Goal: Navigation & Orientation: Find specific page/section

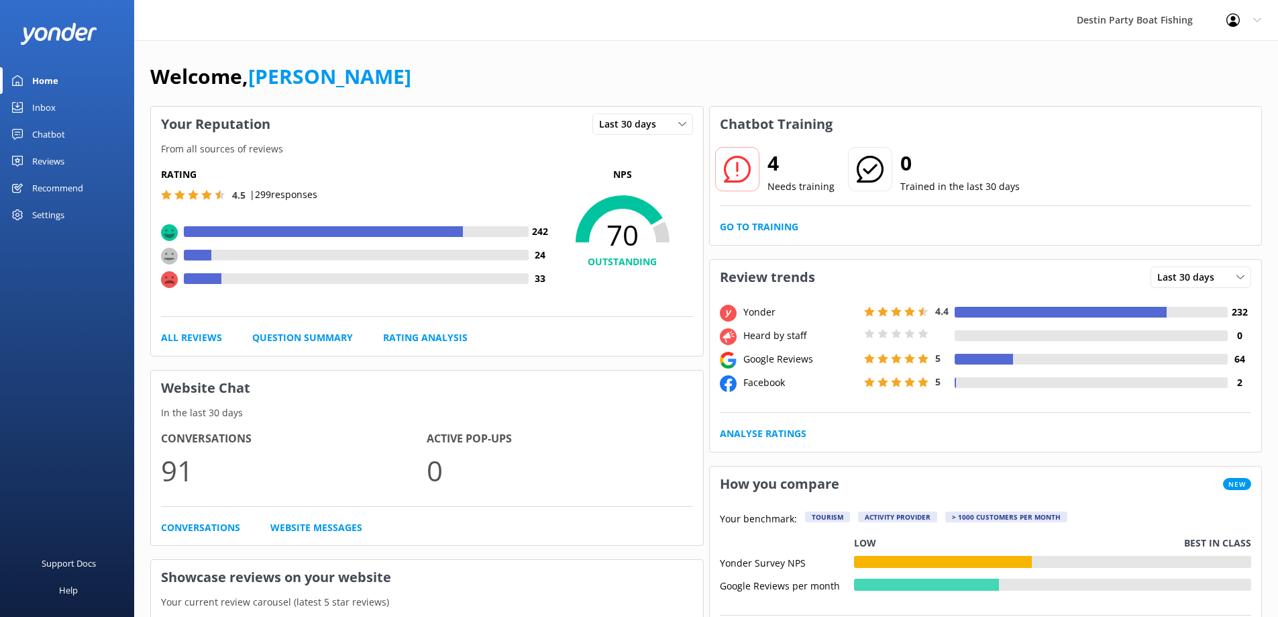
click at [37, 107] on div "Inbox" at bounding box center [43, 107] width 23 height 27
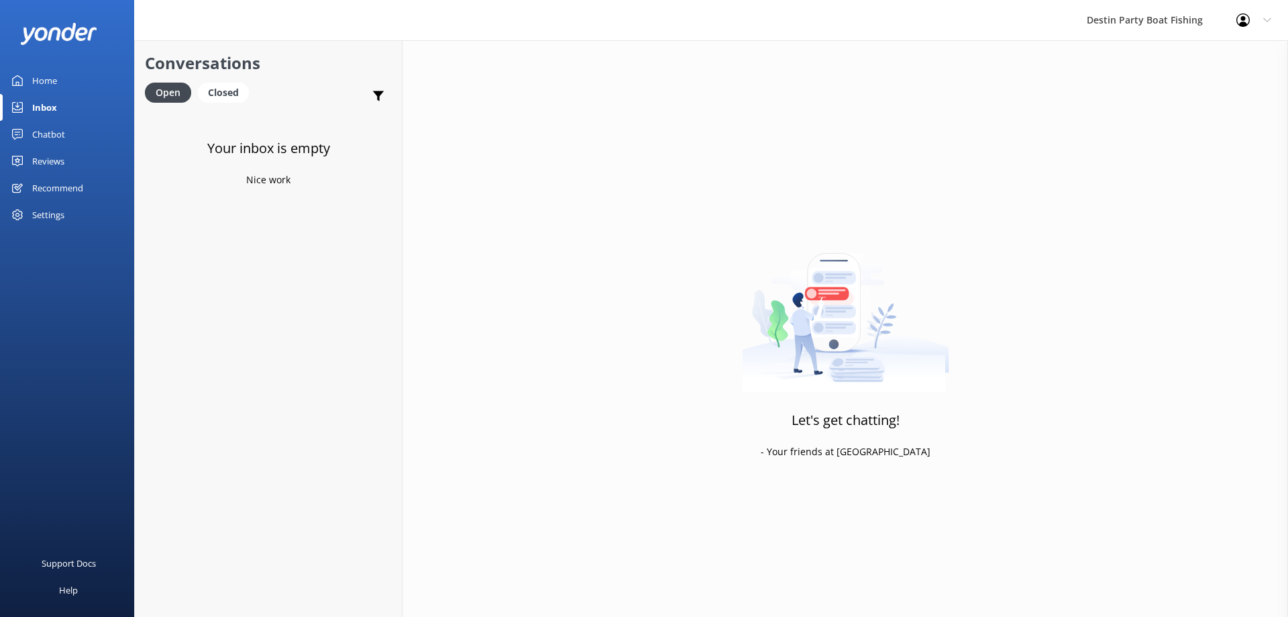
click at [50, 147] on div "Chatbot" at bounding box center [48, 134] width 33 height 27
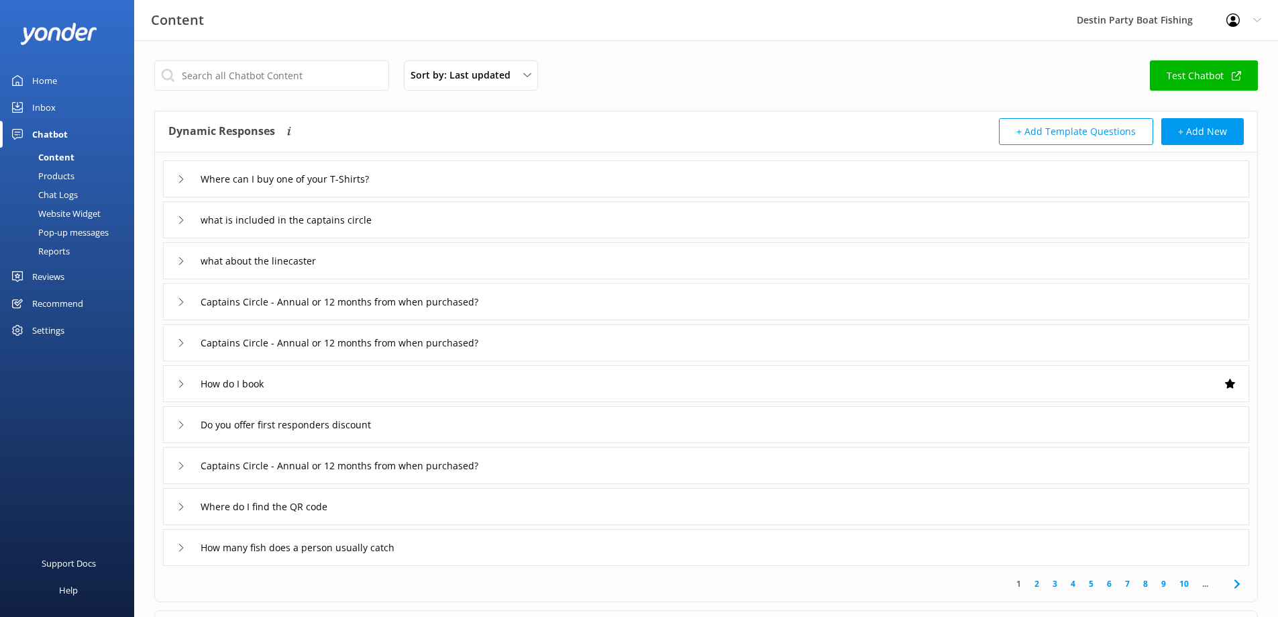
click at [60, 266] on div "Reviews" at bounding box center [48, 276] width 32 height 27
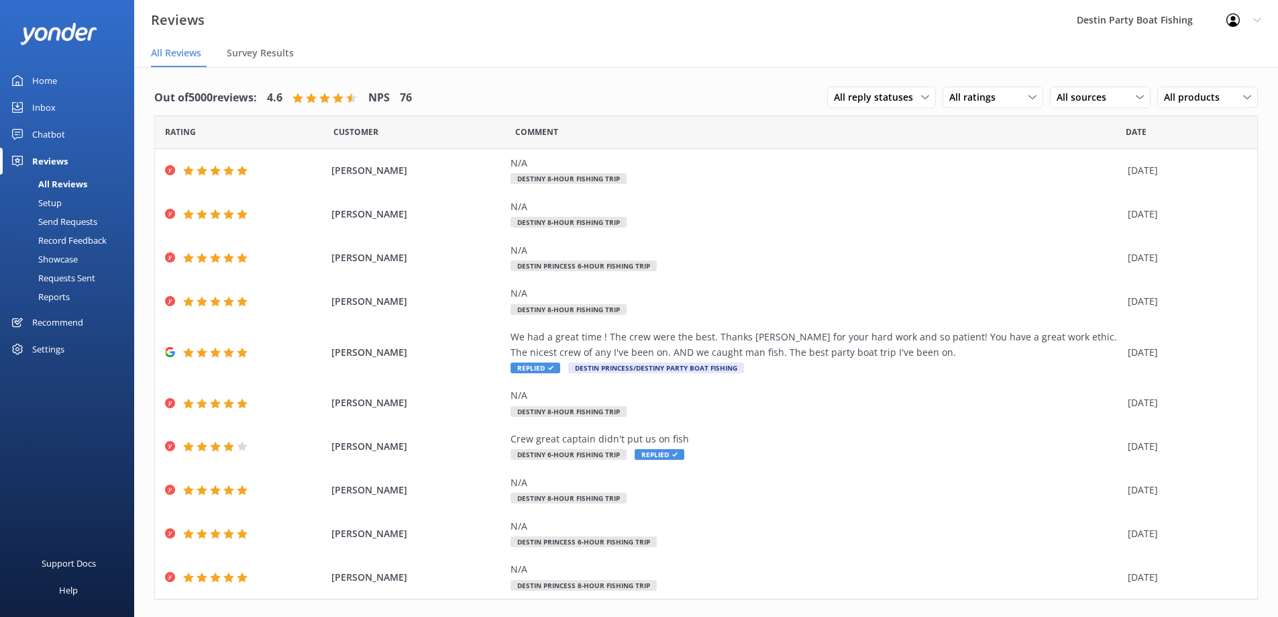
click at [47, 111] on div "Inbox" at bounding box center [43, 107] width 23 height 27
